Goal: Task Accomplishment & Management: Manage account settings

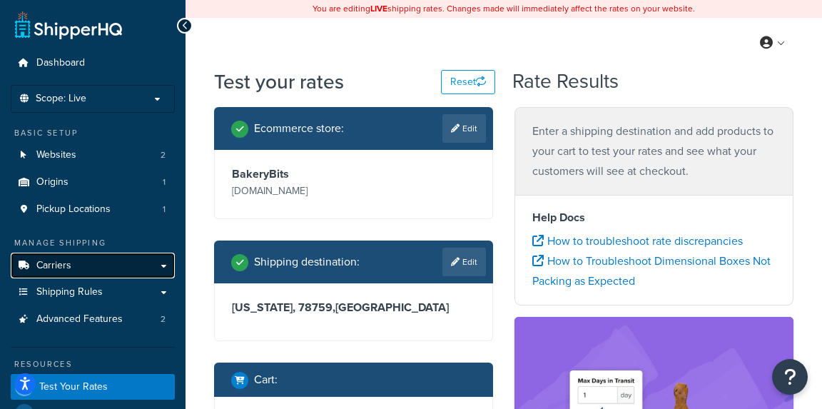
click at [56, 265] on span "Carriers" at bounding box center [53, 266] width 35 height 12
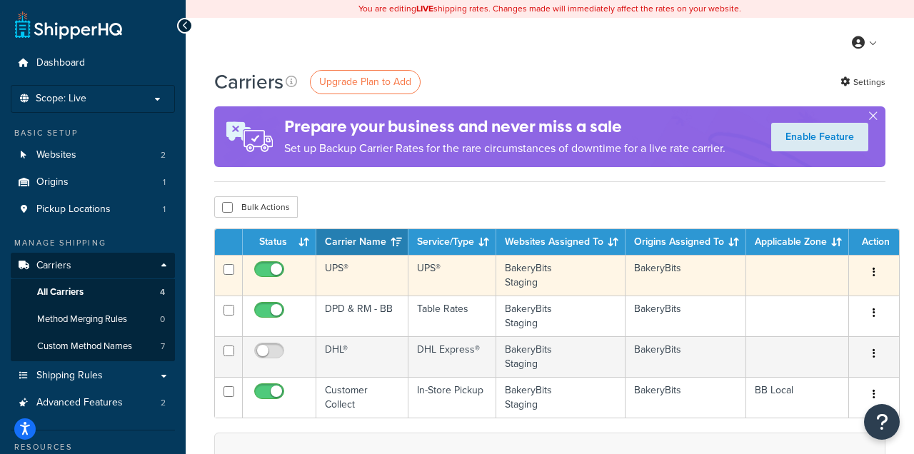
click at [871, 277] on button "button" at bounding box center [874, 272] width 20 height 23
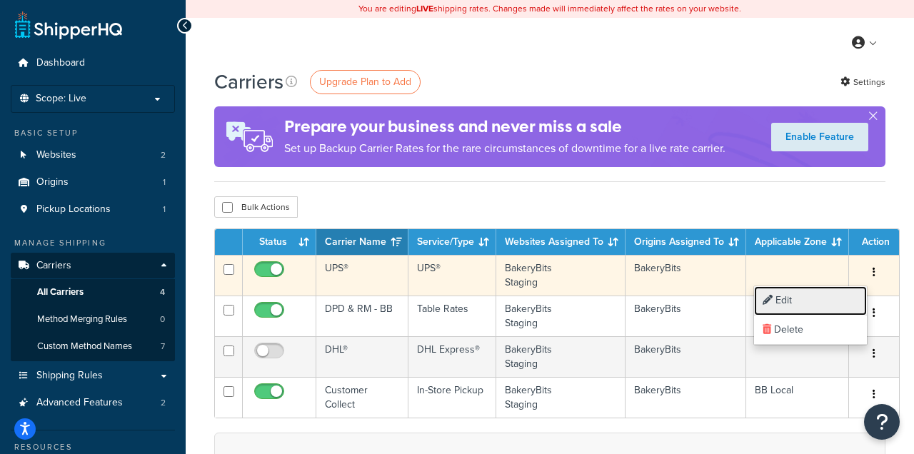
click at [793, 304] on link "Edit" at bounding box center [810, 300] width 113 height 29
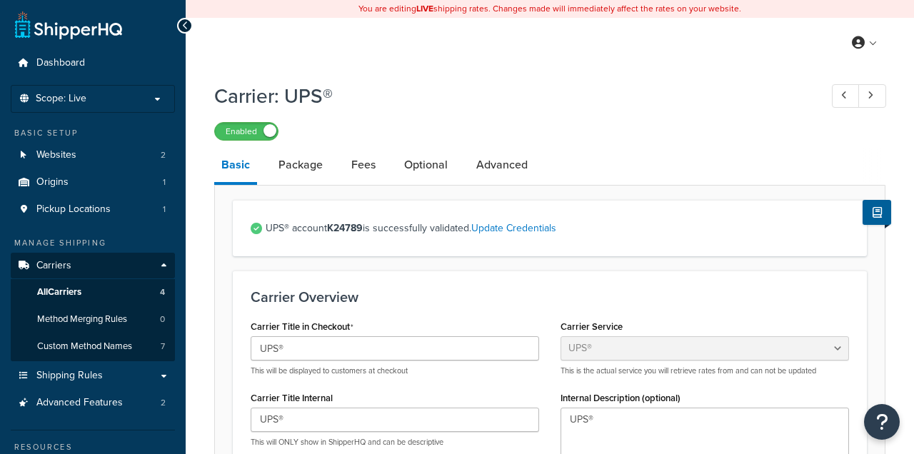
select select "ups"
select select "row"
select select "kg"
click at [495, 172] on link "Advanced" at bounding box center [502, 165] width 66 height 34
select select "false"
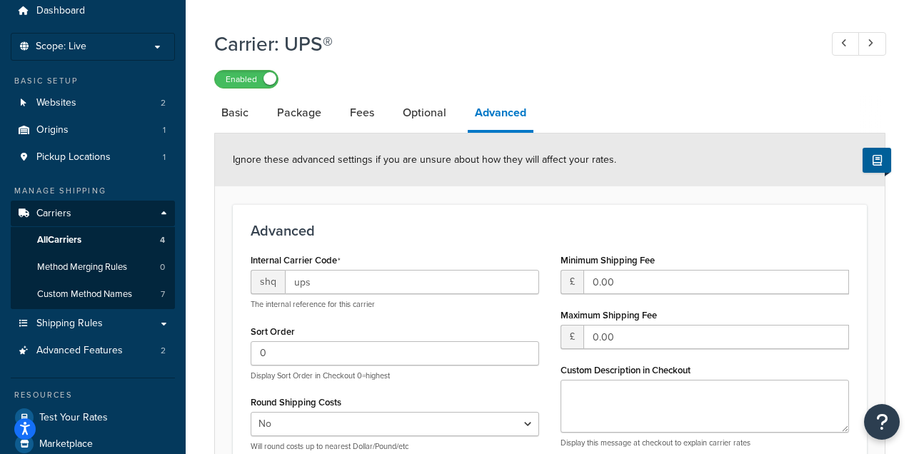
scroll to position [51, 0]
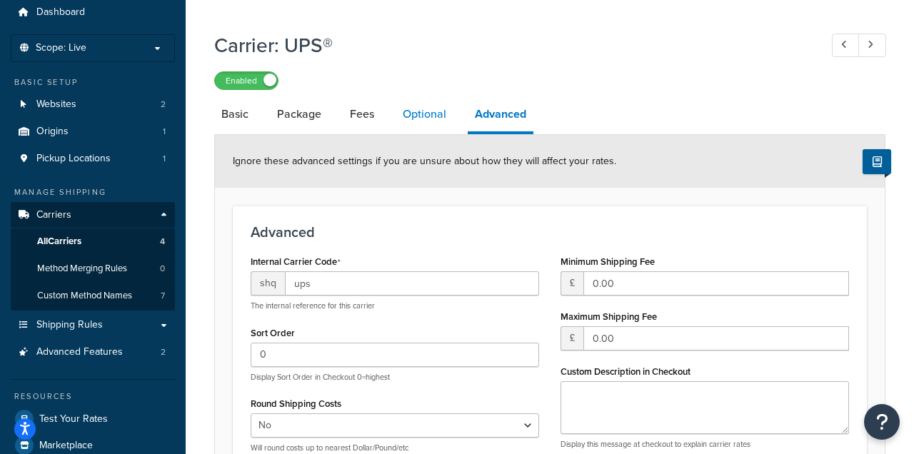
click at [427, 116] on link "Optional" at bounding box center [424, 114] width 58 height 34
select select "business"
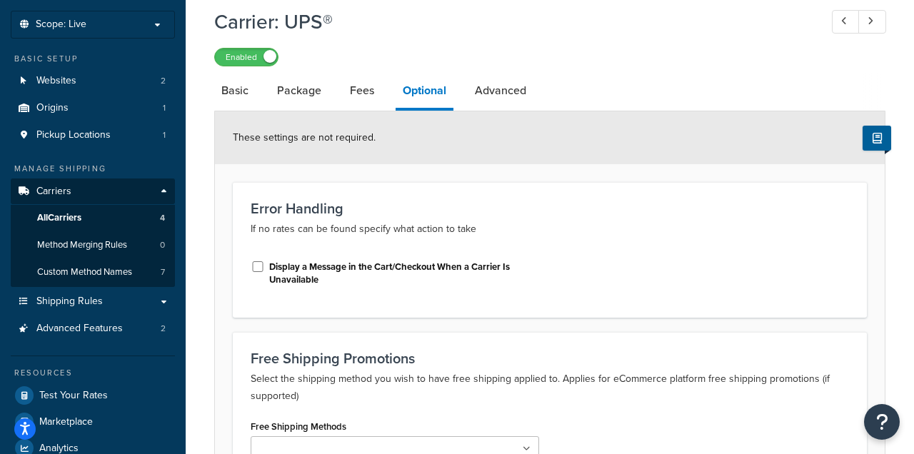
scroll to position [73, 0]
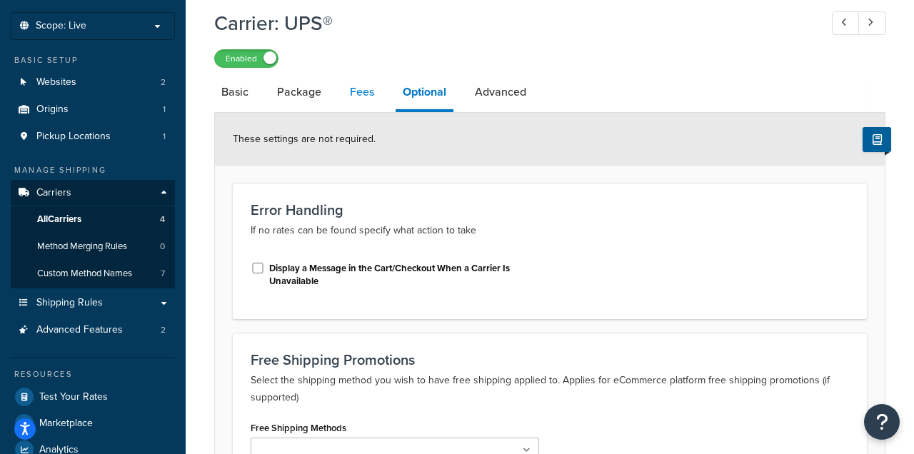
click at [358, 96] on link "Fees" at bounding box center [362, 92] width 39 height 34
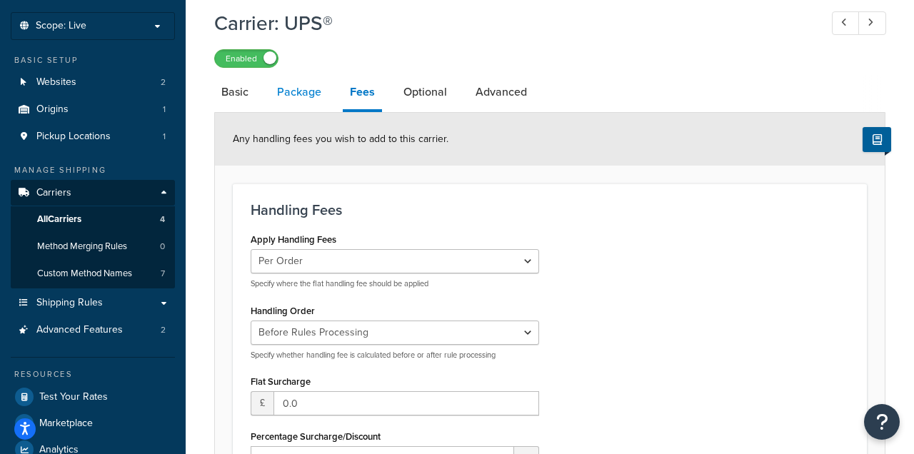
click at [296, 95] on link "Package" at bounding box center [299, 92] width 59 height 34
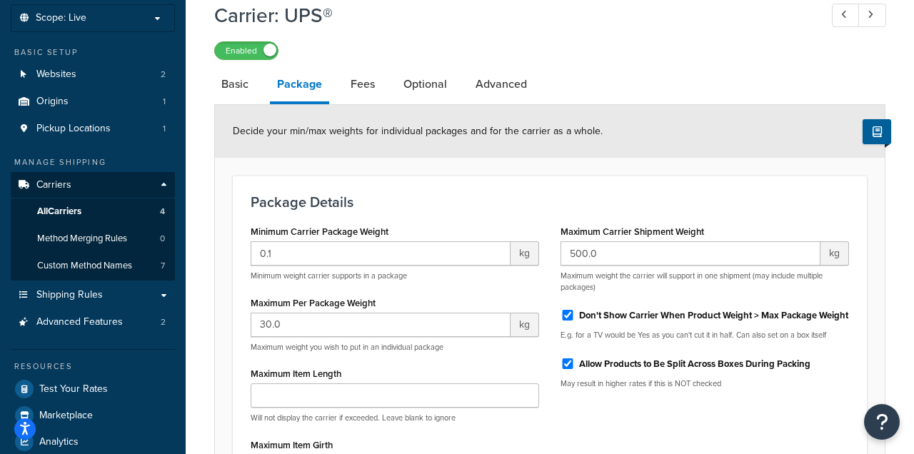
scroll to position [79, 0]
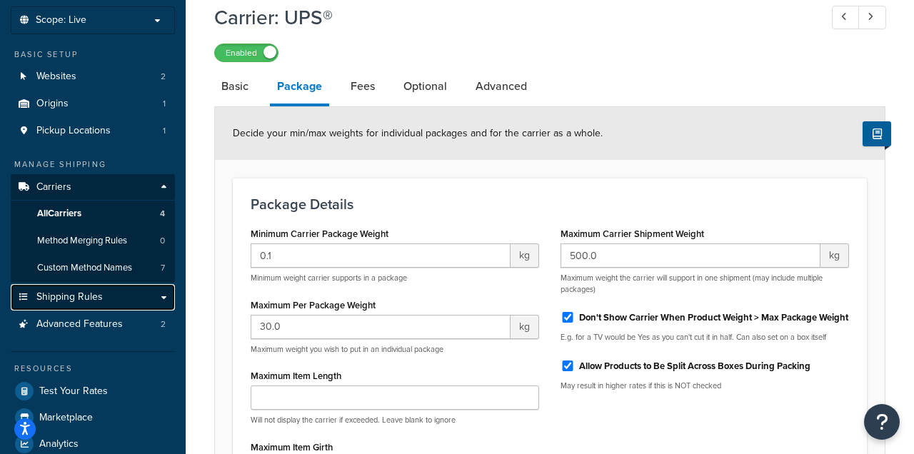
click at [146, 298] on link "Shipping Rules" at bounding box center [93, 297] width 164 height 26
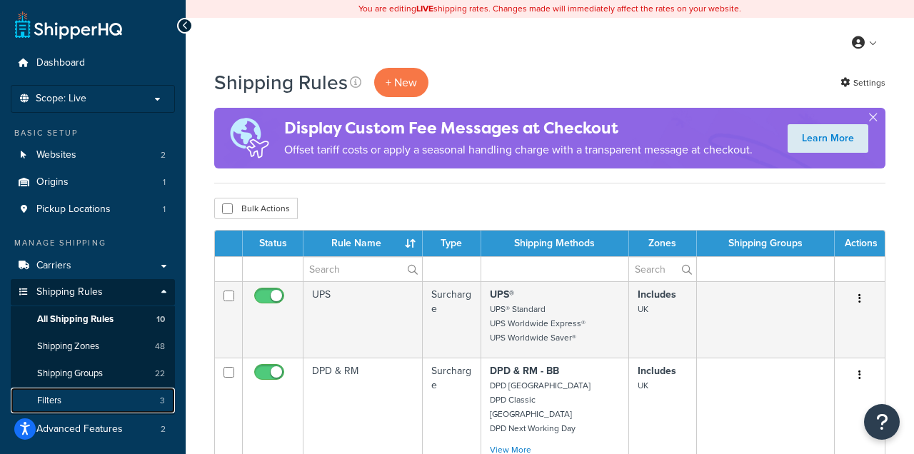
click at [86, 405] on link "Filters 3" at bounding box center [93, 401] width 164 height 26
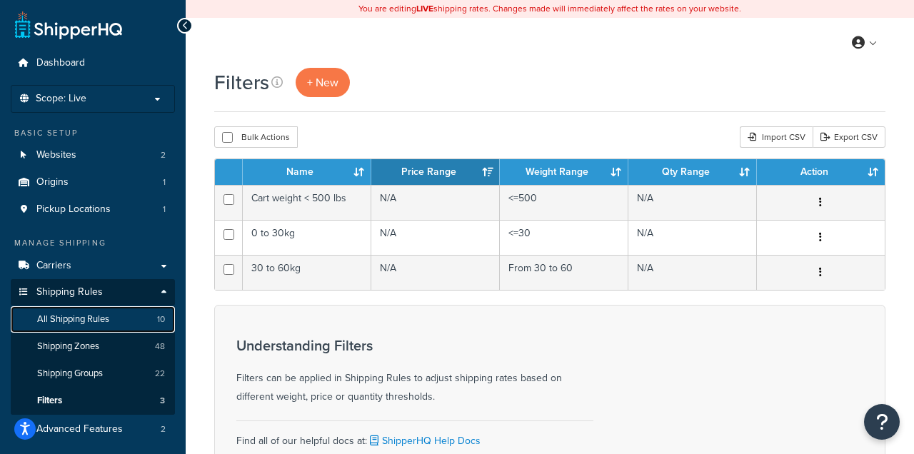
click at [89, 323] on span "All Shipping Rules" at bounding box center [73, 319] width 72 height 12
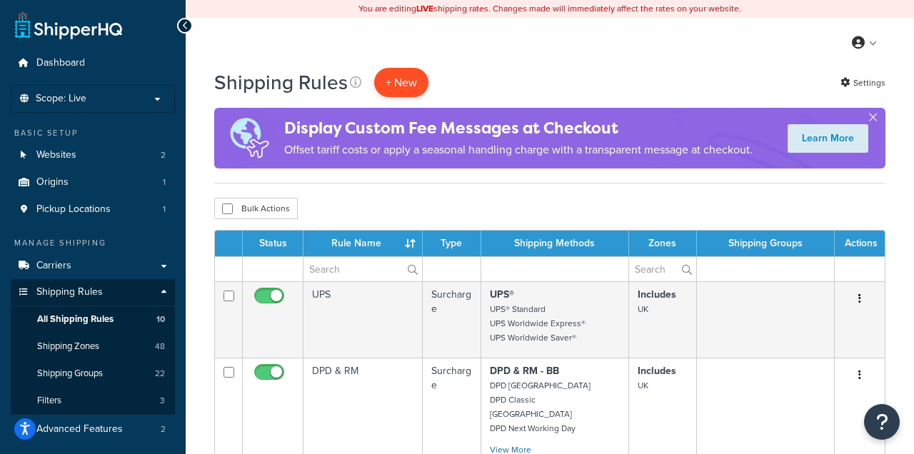
click at [400, 84] on p "+ New" at bounding box center [401, 82] width 54 height 29
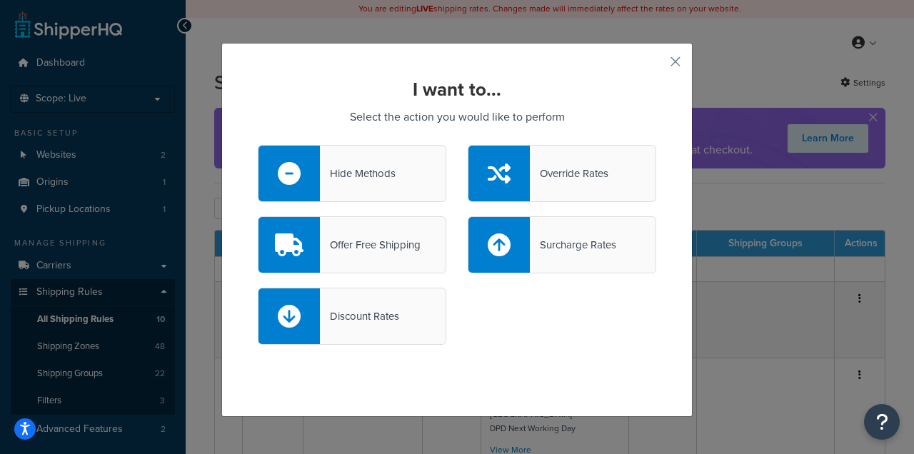
click at [380, 173] on div "Hide Methods" at bounding box center [358, 173] width 76 height 20
click at [0, 0] on input "Hide Methods" at bounding box center [0, 0] width 0 height 0
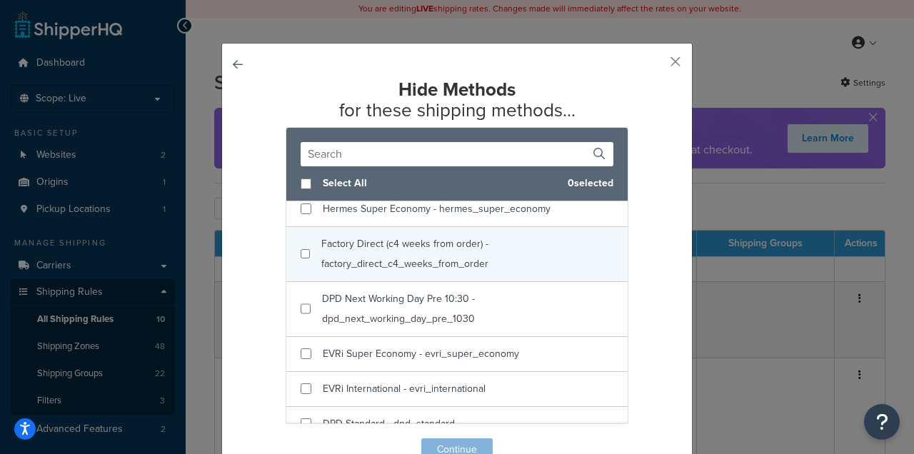
scroll to position [1195, 0]
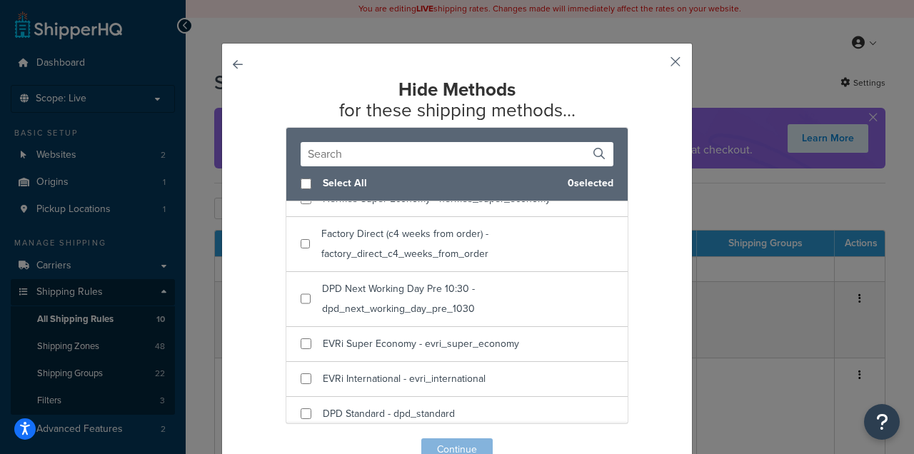
click at [656, 65] on button "button" at bounding box center [654, 67] width 4 height 4
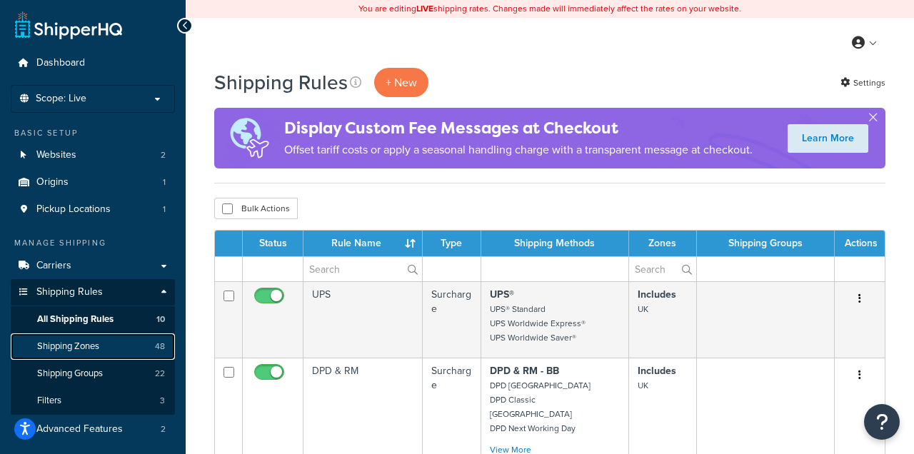
click at [104, 352] on link "Shipping Zones 48" at bounding box center [93, 346] width 164 height 26
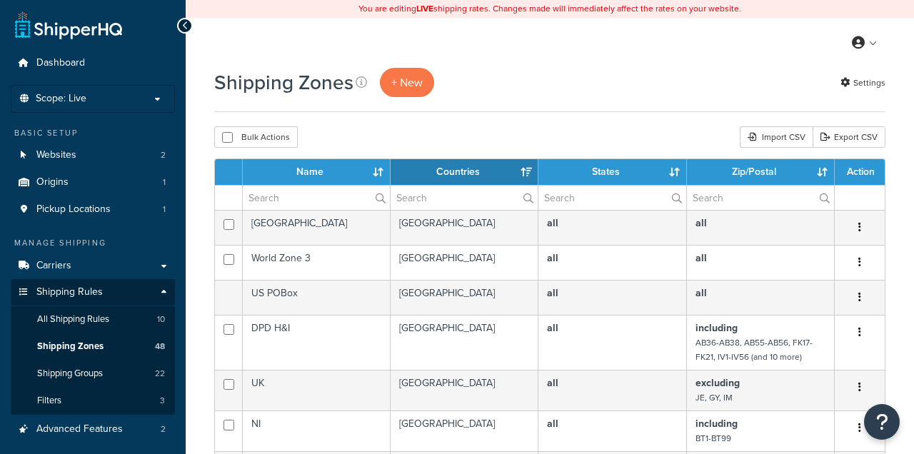
select select "15"
click at [400, 81] on span "+ New" at bounding box center [406, 82] width 31 height 16
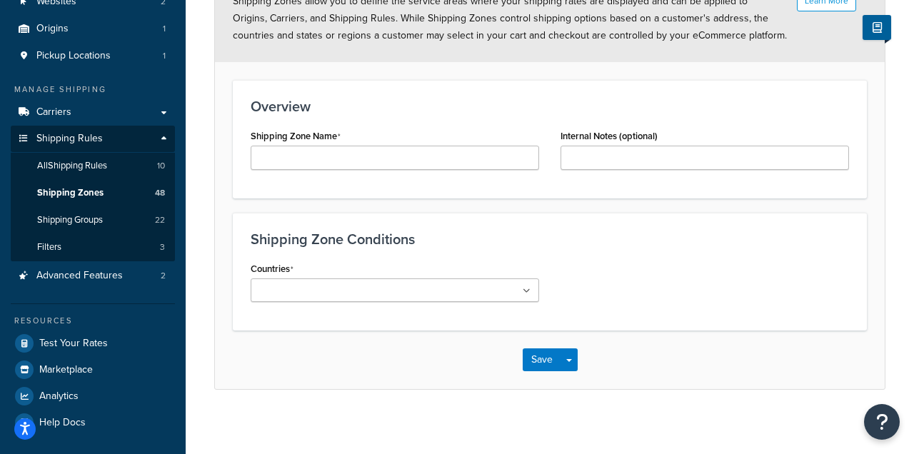
scroll to position [148, 0]
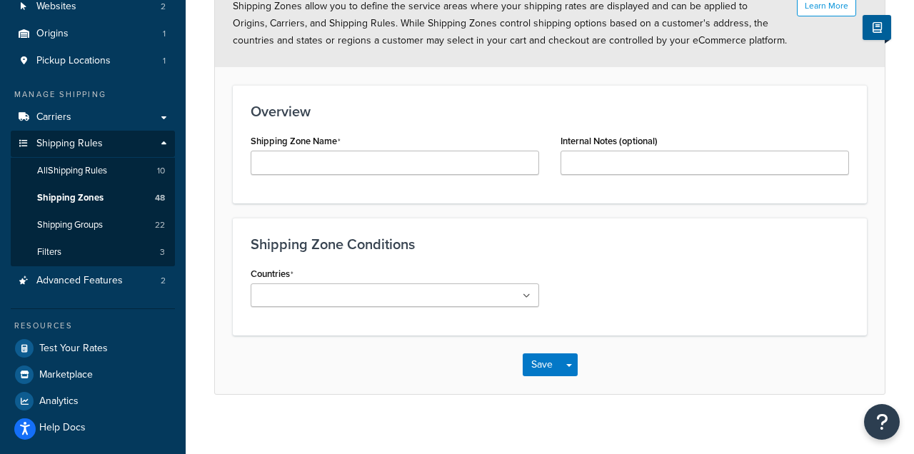
click at [525, 292] on icon at bounding box center [527, 296] width 8 height 9
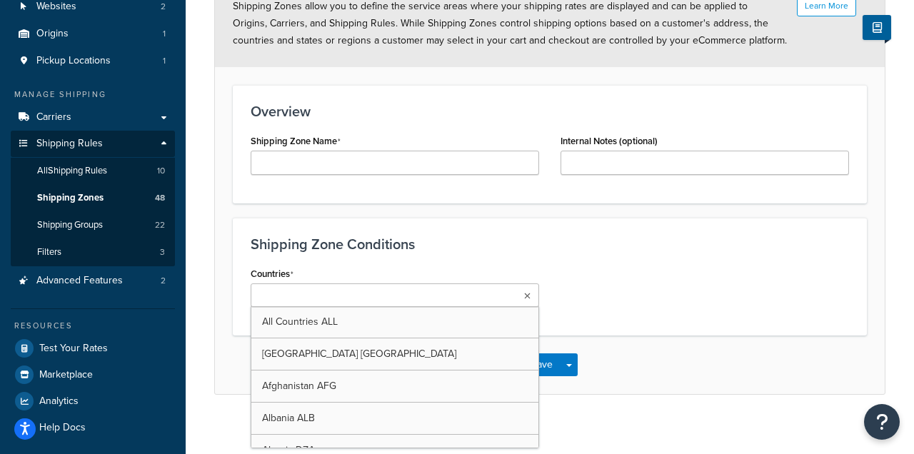
click at [525, 292] on icon at bounding box center [527, 296] width 6 height 9
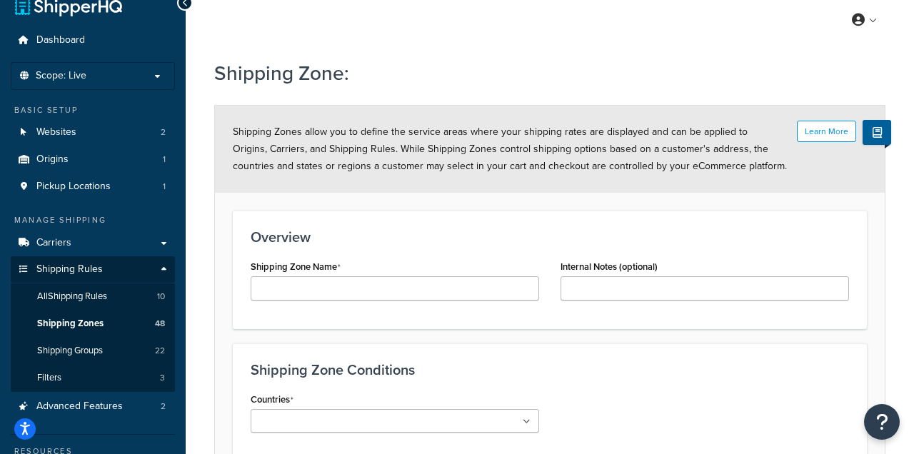
scroll to position [0, 0]
